Goal: Navigation & Orientation: Find specific page/section

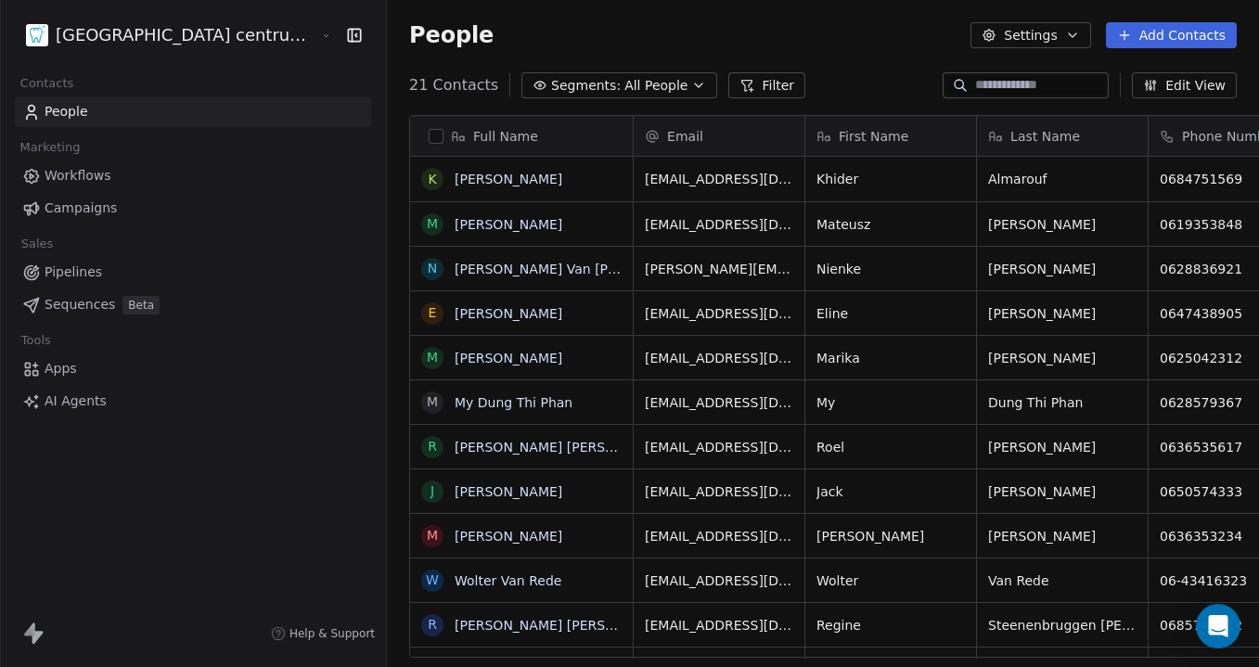
scroll to position [587, 941]
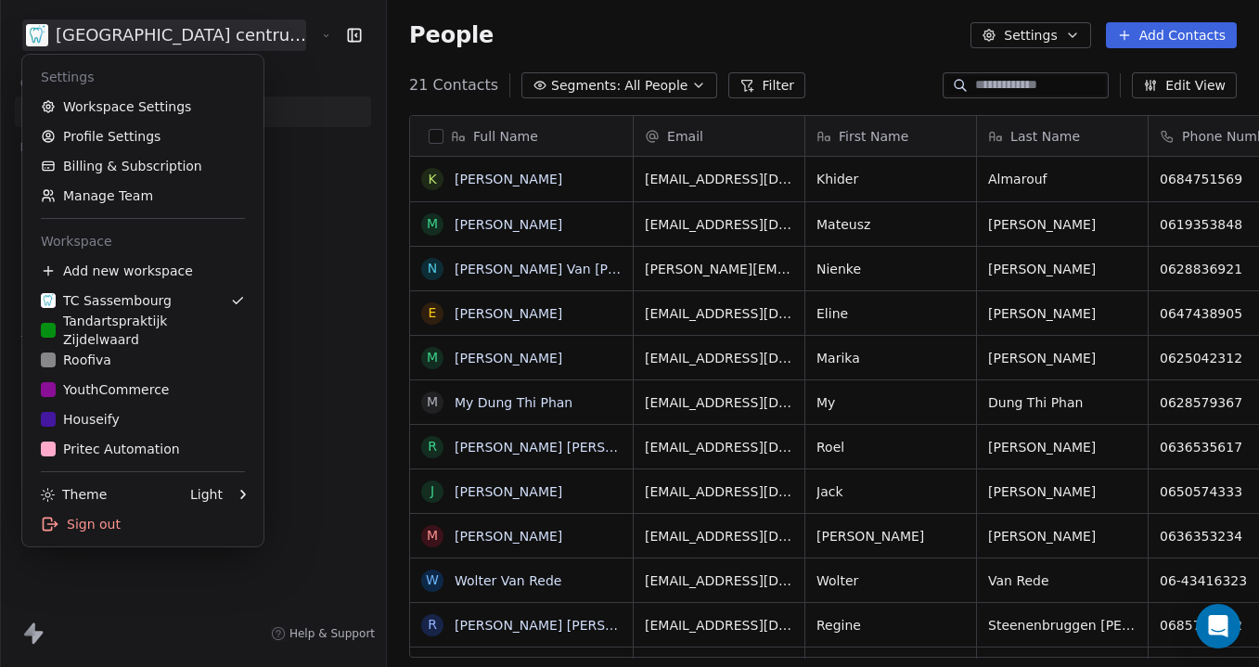
click at [166, 45] on html "Tandheelkundig centrum Sassembourg Contacts People Marketing Workflows Campaign…" at bounding box center [629, 333] width 1259 height 667
click at [138, 338] on div "Tandartspraktijk Zijdelwaard" at bounding box center [143, 330] width 204 height 37
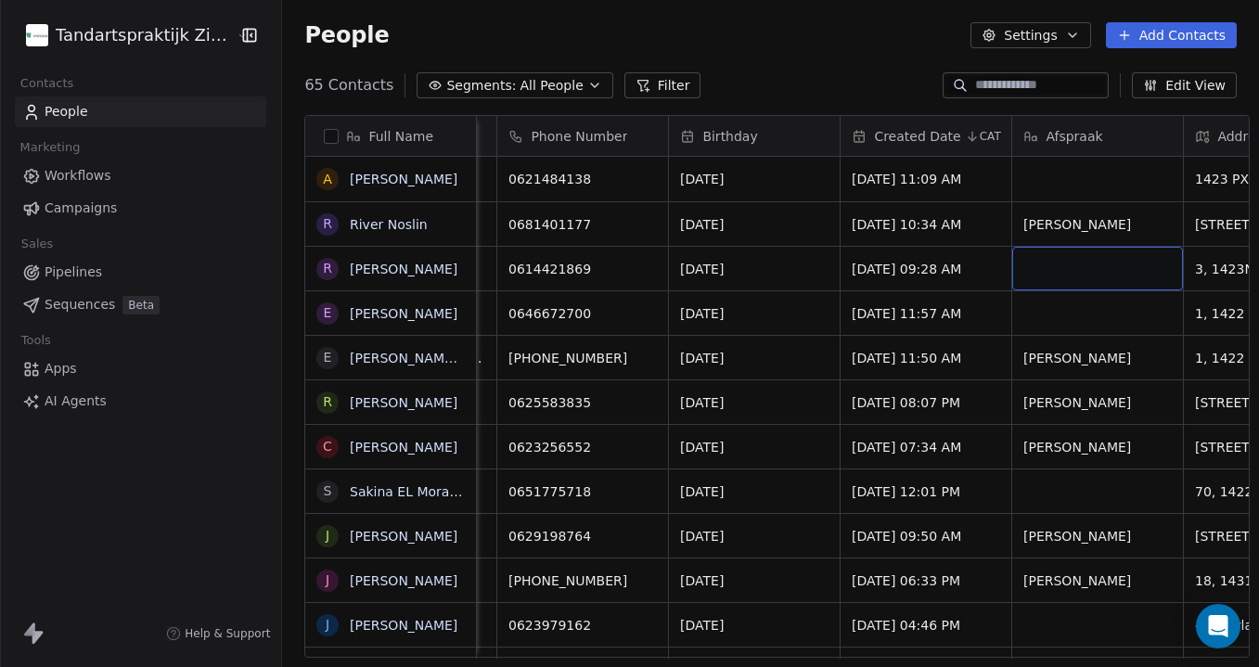
click at [1100, 277] on div "grid" at bounding box center [1097, 269] width 171 height 44
click at [1090, 150] on html "Tandartspraktijk Zijdelwaard Contacts People Marketing Workflows Campaigns Sale…" at bounding box center [629, 333] width 1259 height 667
click at [1057, 178] on div "grid" at bounding box center [1097, 179] width 171 height 45
click at [1070, 326] on html "Tandartspraktijk Zijdelwaard Contacts People Marketing Workflows Campaigns Sale…" at bounding box center [629, 333] width 1259 height 667
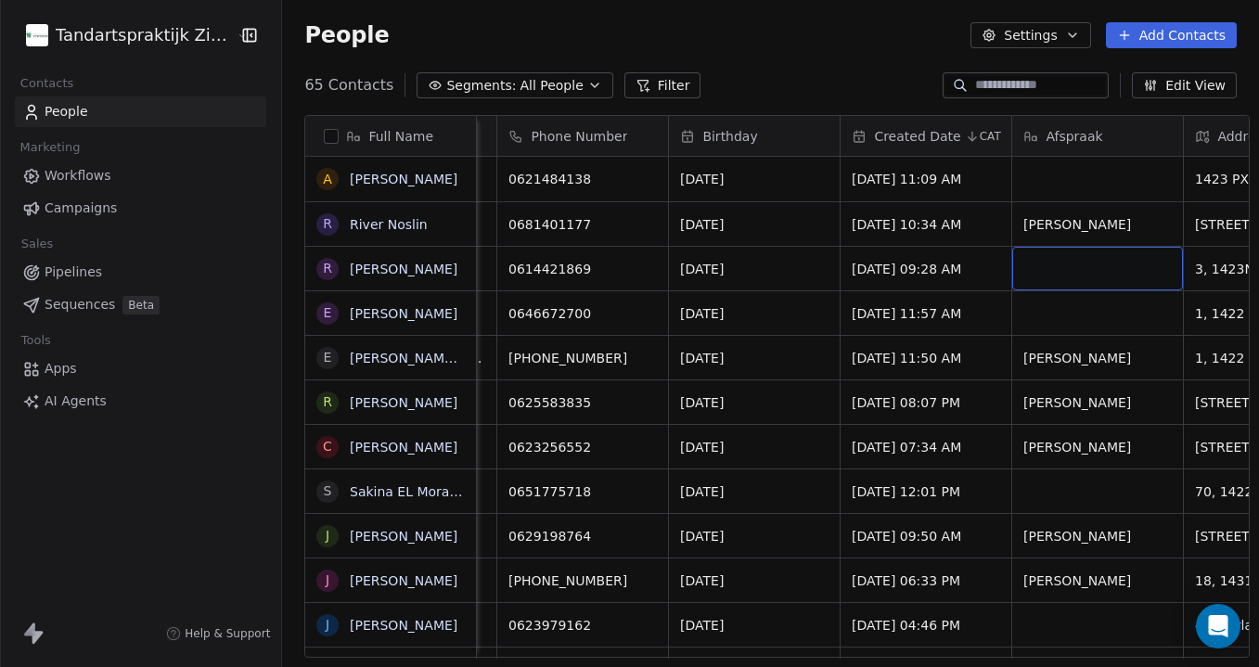
click at [1100, 251] on div "grid" at bounding box center [1097, 269] width 171 height 44
click at [1071, 174] on html "Tandartspraktijk Zijdelwaard Contacts People Marketing Workflows Campaigns Sale…" at bounding box center [629, 333] width 1259 height 667
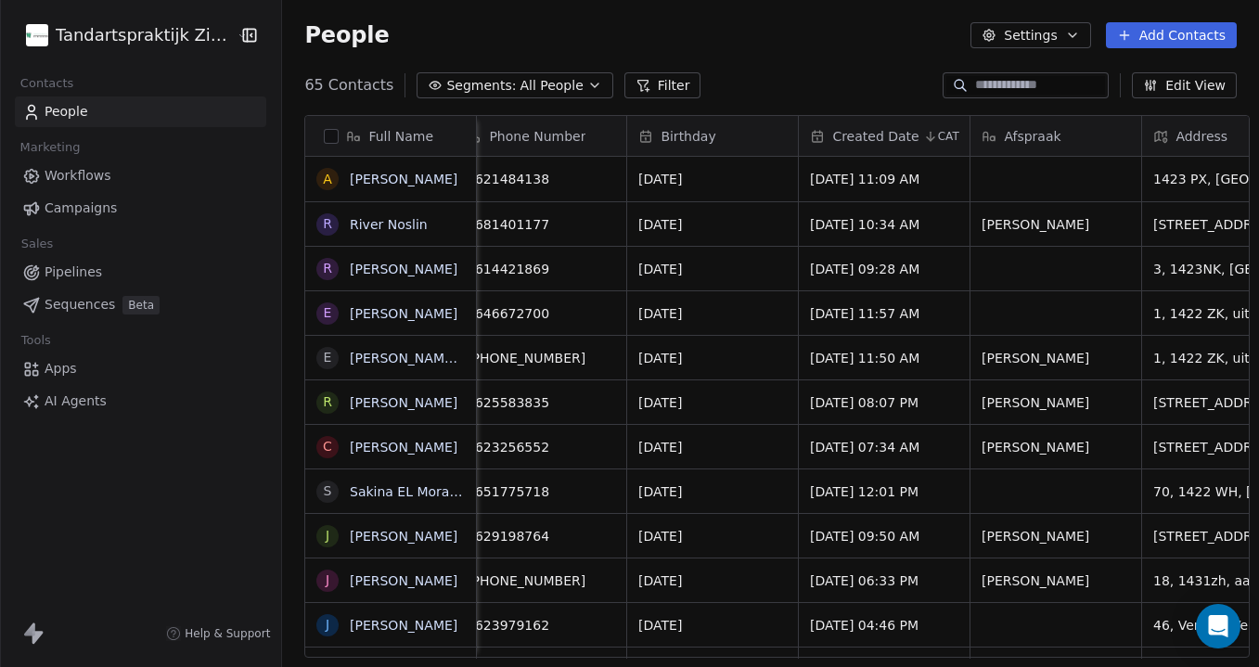
click at [135, 43] on html "Tandartspraktijk Zijdelwaard Contacts People Marketing Workflows Campaigns Sale…" at bounding box center [629, 333] width 1259 height 667
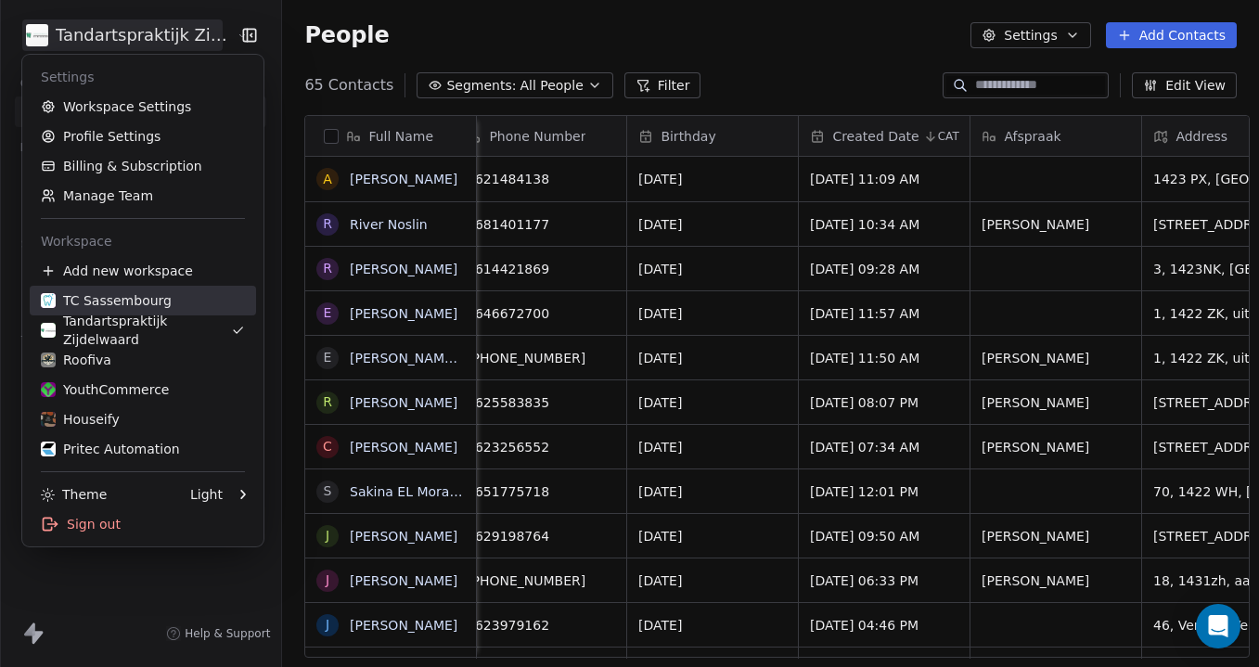
click at [194, 303] on div "TC Sassembourg" at bounding box center [143, 300] width 204 height 19
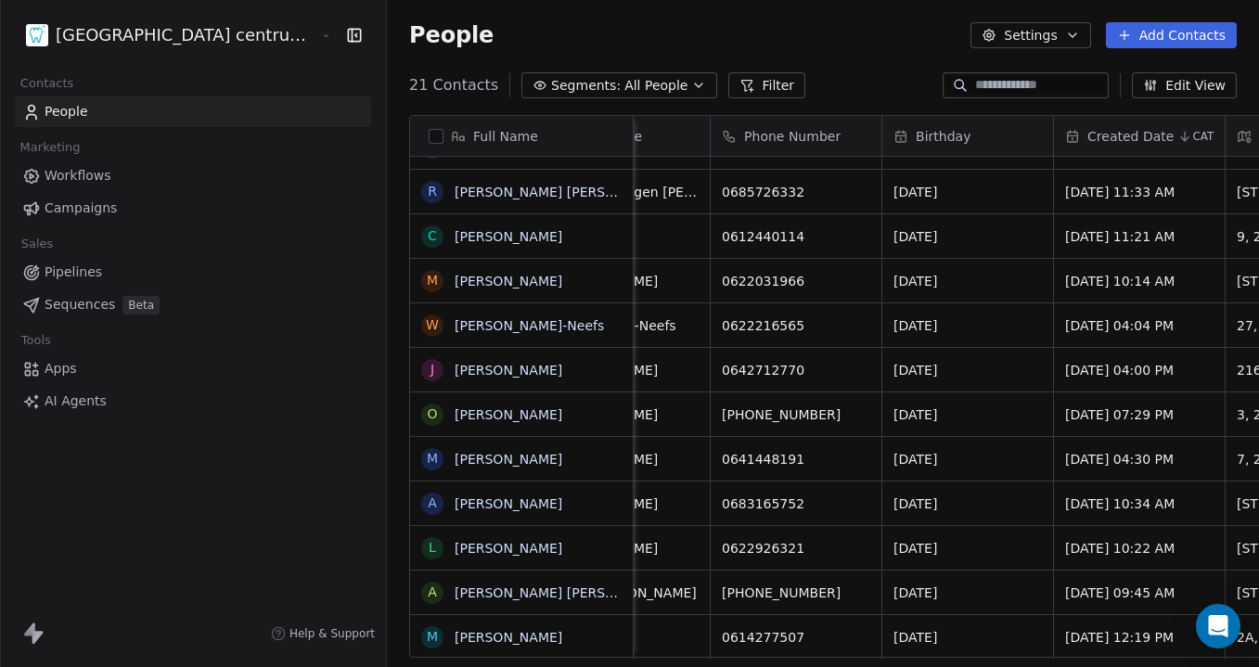
scroll to position [354, 0]
